Goal: Task Accomplishment & Management: Manage account settings

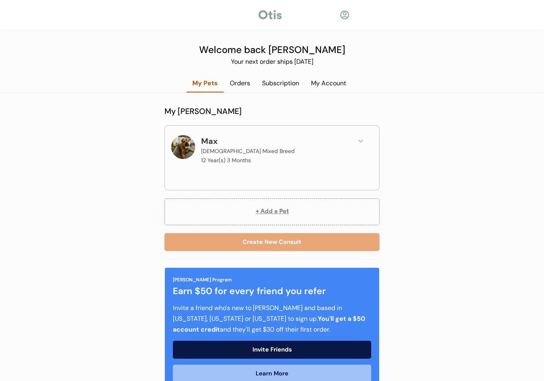
click at [245, 84] on div "Orders" at bounding box center [240, 83] width 32 height 9
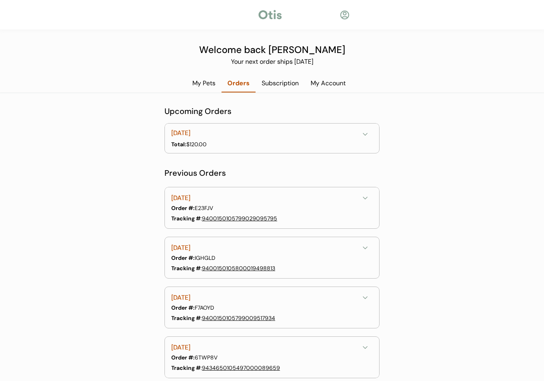
click at [282, 80] on div "Subscription" at bounding box center [280, 83] width 49 height 9
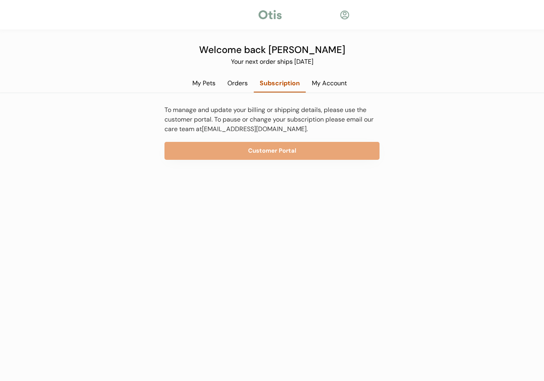
click at [304, 151] on button "Customer Portal" at bounding box center [271, 151] width 215 height 18
click at [335, 83] on div "My Account" at bounding box center [329, 83] width 47 height 9
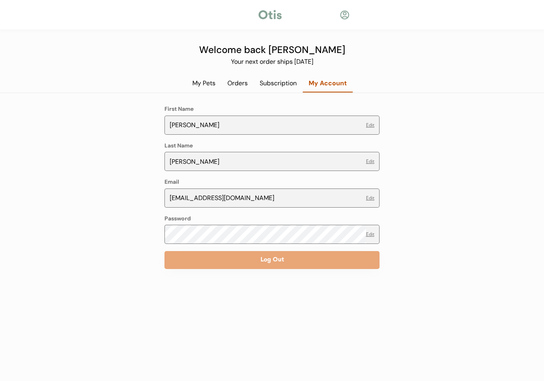
click at [204, 86] on div "My Pets" at bounding box center [203, 83] width 35 height 9
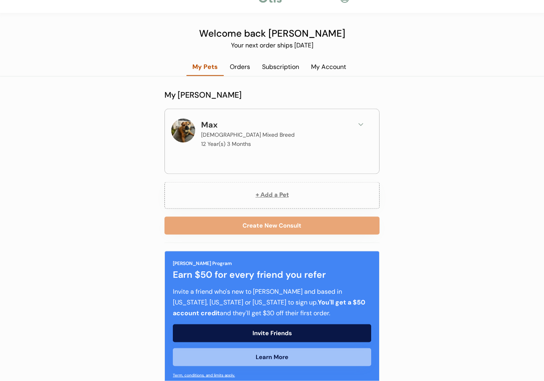
scroll to position [28, 0]
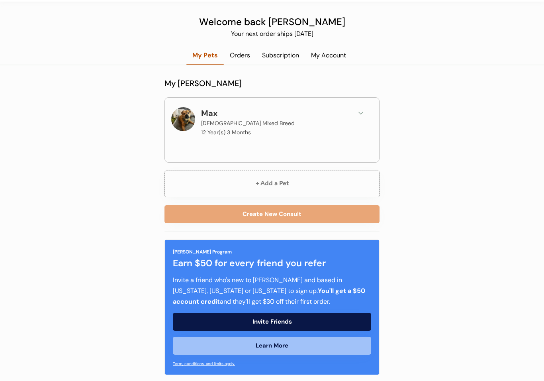
click at [239, 55] on div "Orders" at bounding box center [240, 55] width 32 height 9
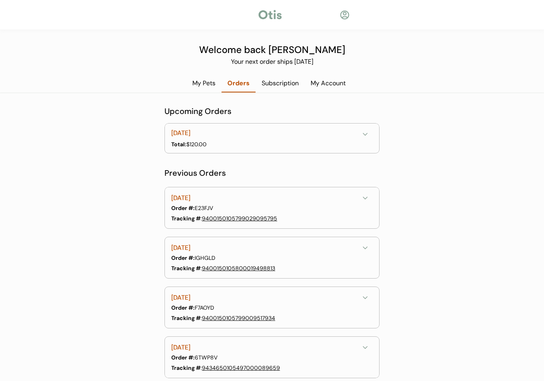
click at [359, 136] on button at bounding box center [365, 134] width 12 height 12
